Goal: Transaction & Acquisition: Download file/media

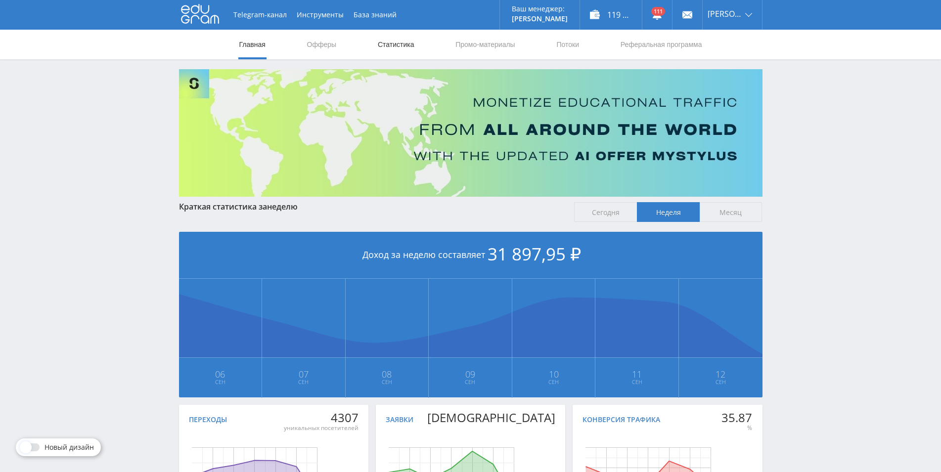
click at [399, 47] on link "Статистика" at bounding box center [396, 45] width 39 height 30
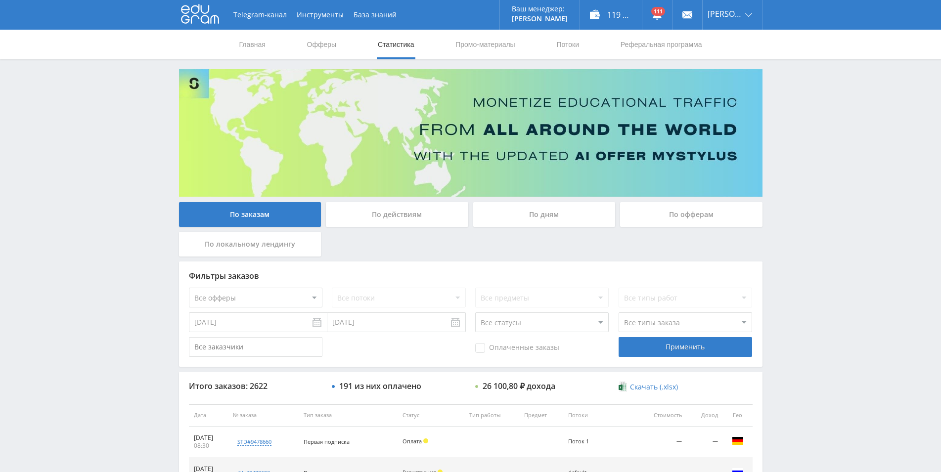
click at [566, 219] on div "По дням" at bounding box center [544, 214] width 142 height 25
click at [0, 0] on input "По дням" at bounding box center [0, 0] width 0 height 0
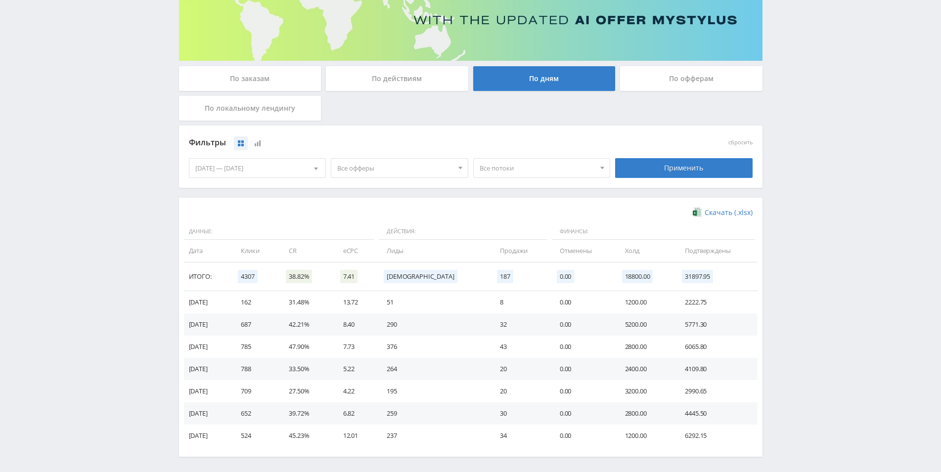
scroll to position [175, 0]
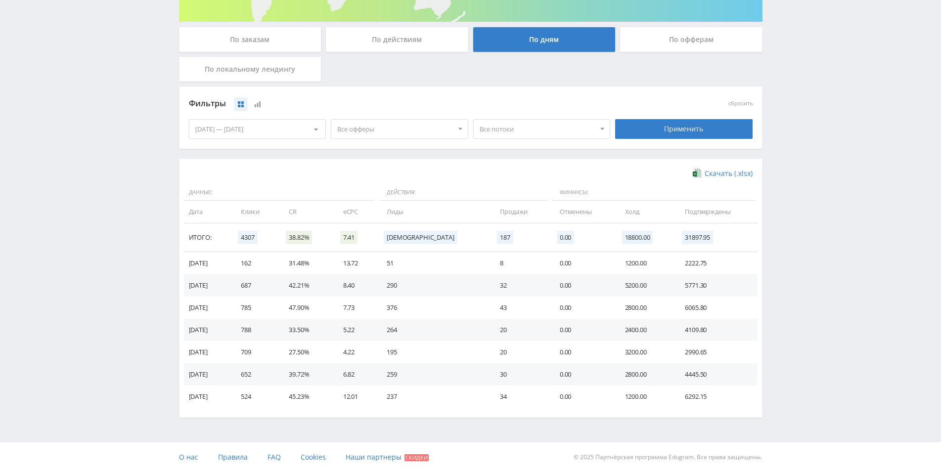
click at [375, 130] on span "Все офферы" at bounding box center [395, 129] width 116 height 19
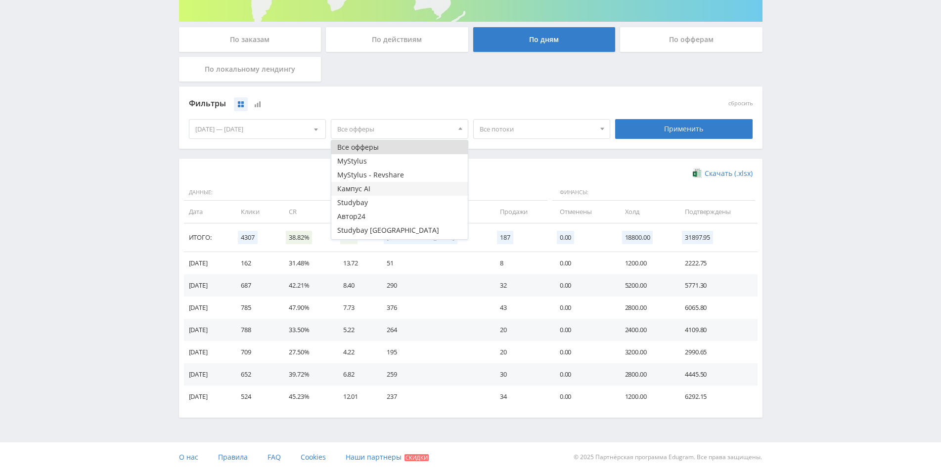
click at [392, 189] on button "Кампус AI" at bounding box center [399, 189] width 137 height 14
click at [259, 160] on div "Скачать (.xlsx) Данные: Действия: Финансы: Дата Клики CR eCPC Лиды Продажи Отме…" at bounding box center [471, 288] width 584 height 259
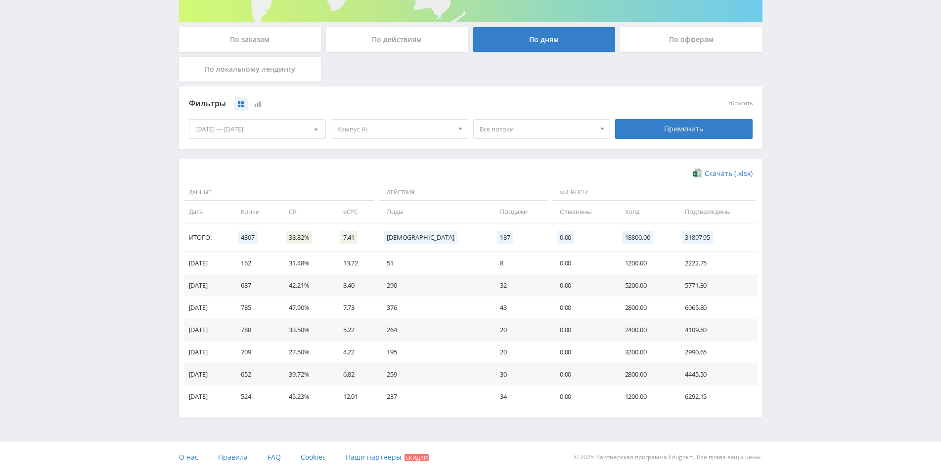
click at [254, 121] on div "[DATE] — [DATE]" at bounding box center [257, 129] width 137 height 19
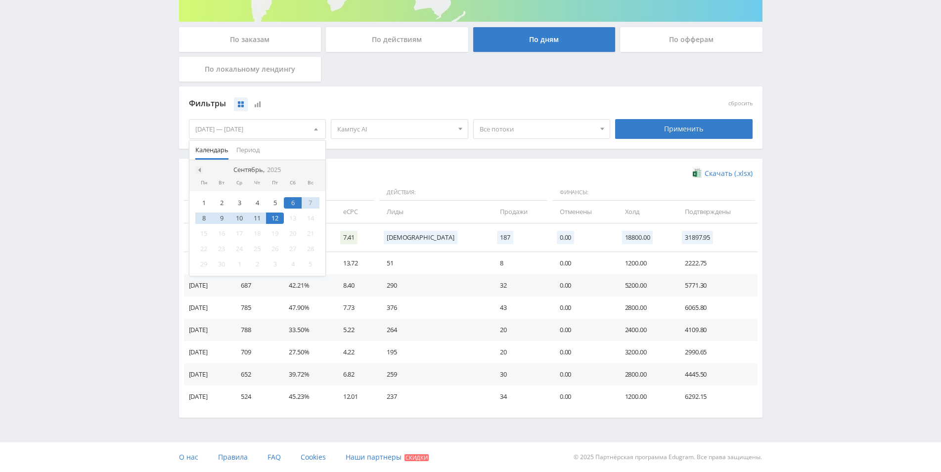
click at [201, 168] on div at bounding box center [199, 170] width 8 height 8
click at [278, 203] on div "1" at bounding box center [275, 202] width 18 height 11
click at [311, 170] on nav "Август, 2025" at bounding box center [257, 170] width 137 height 20
click at [312, 170] on div at bounding box center [316, 170] width 8 height 8
click at [280, 216] on div "12" at bounding box center [275, 218] width 18 height 11
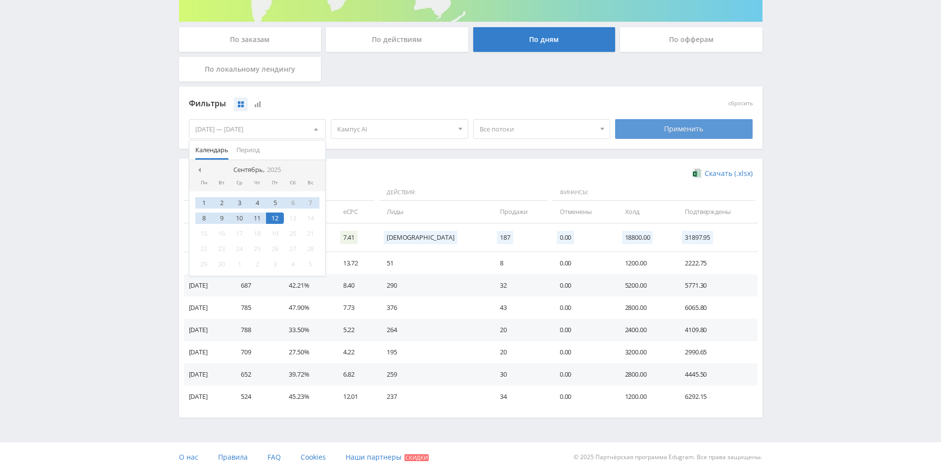
click at [653, 133] on div "Применить" at bounding box center [684, 129] width 138 height 20
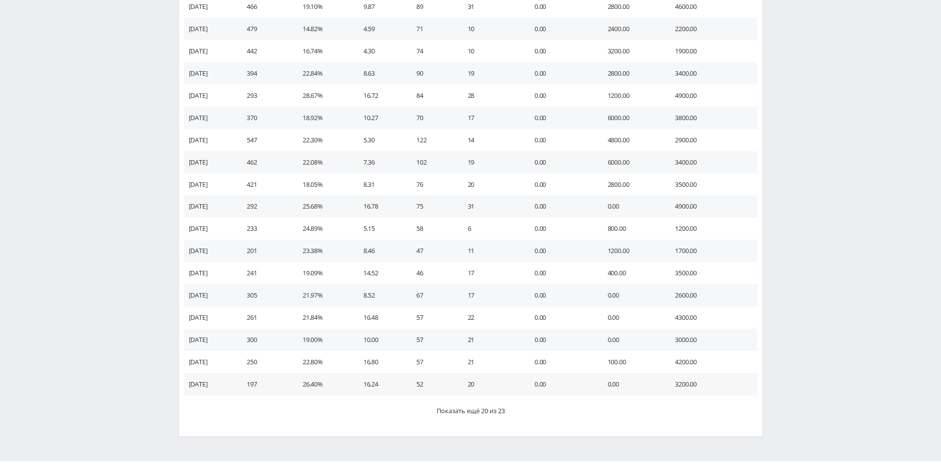
scroll to position [495, 0]
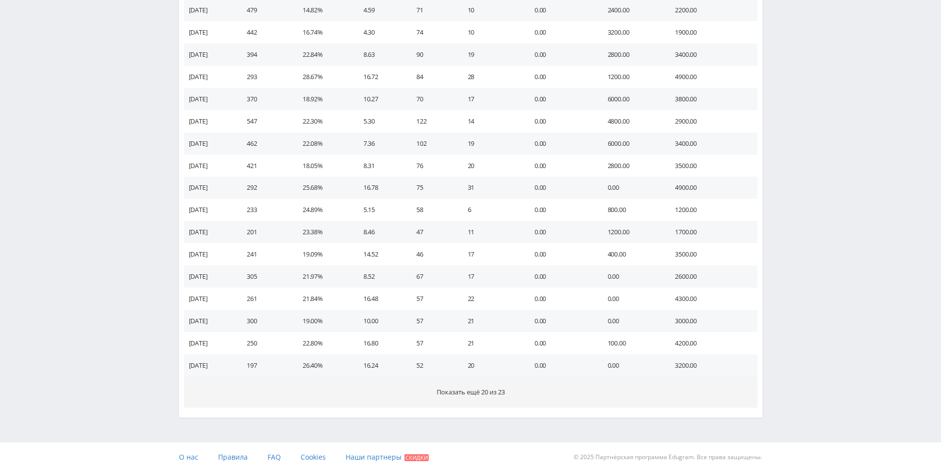
click at [477, 392] on span "Показать ещё 20 из 23" at bounding box center [471, 392] width 68 height 9
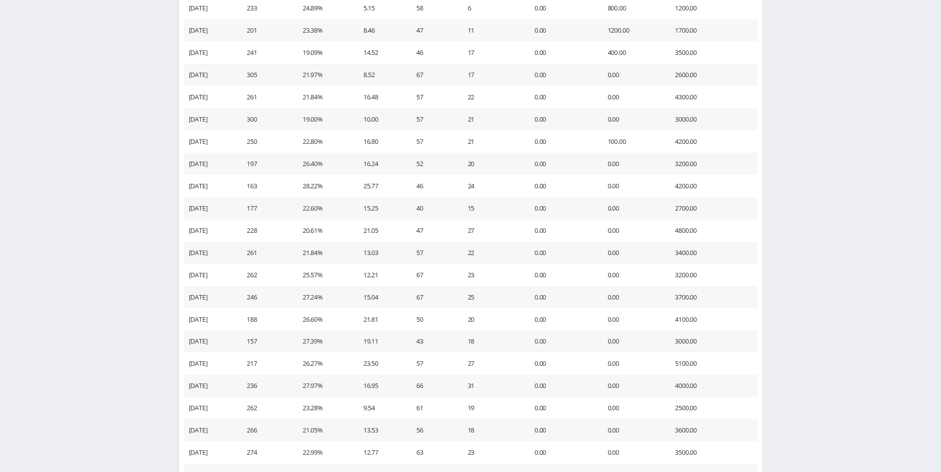
scroll to position [940, 0]
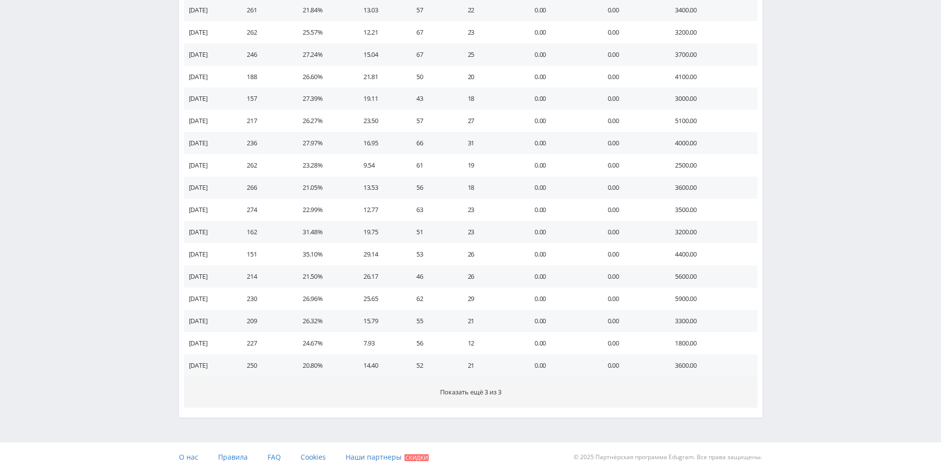
click at [487, 396] on span "Показать ещё 3 из 3" at bounding box center [470, 392] width 61 height 9
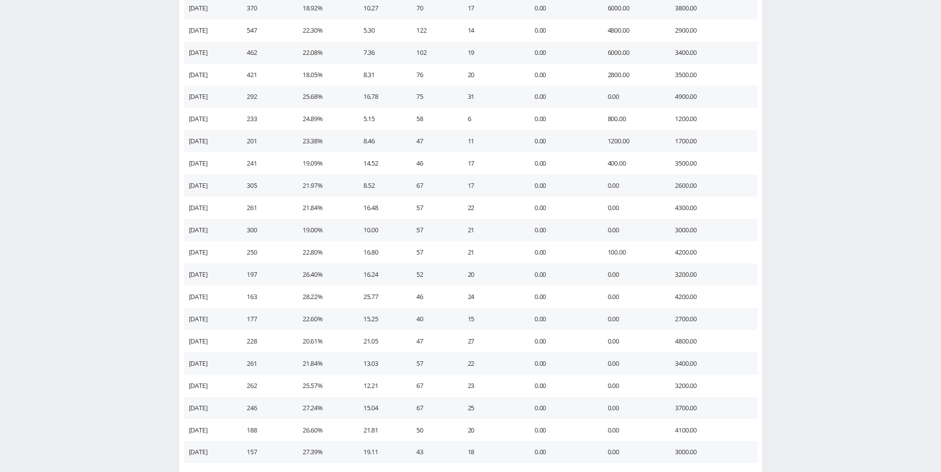
scroll to position [521, 0]
